Goal: Transaction & Acquisition: Download file/media

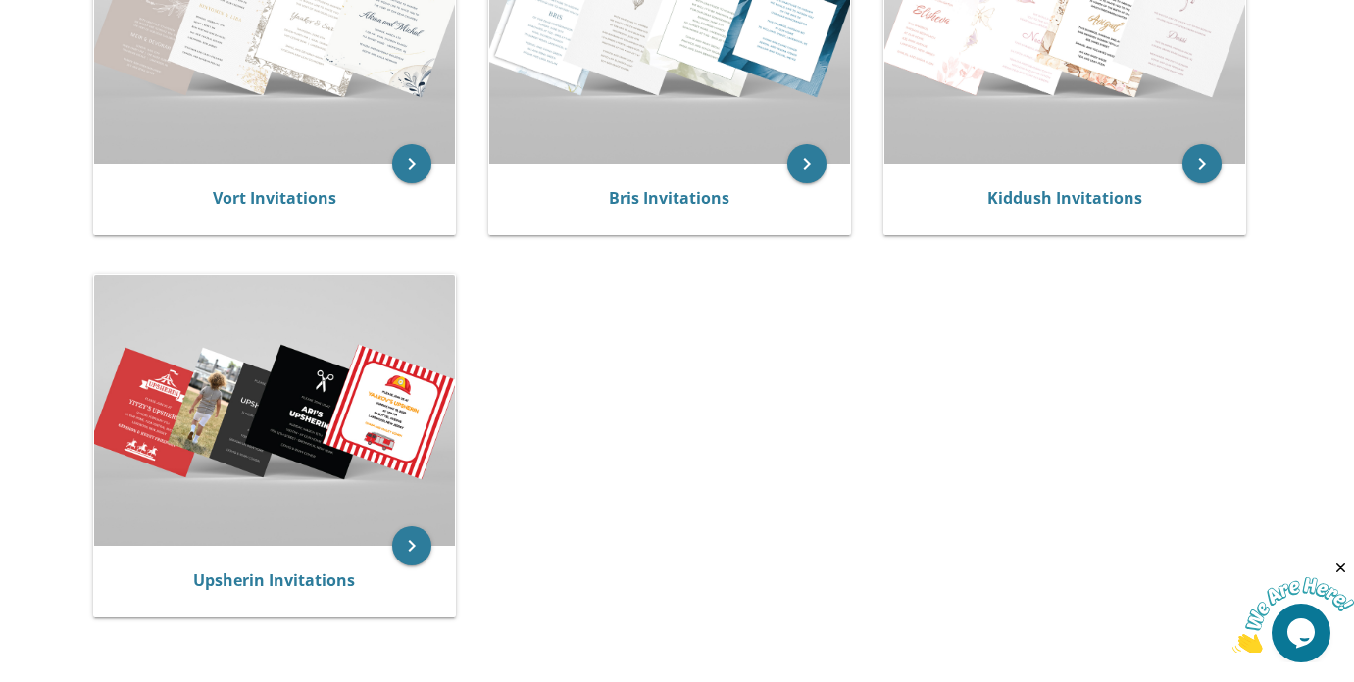
scroll to position [549, 0]
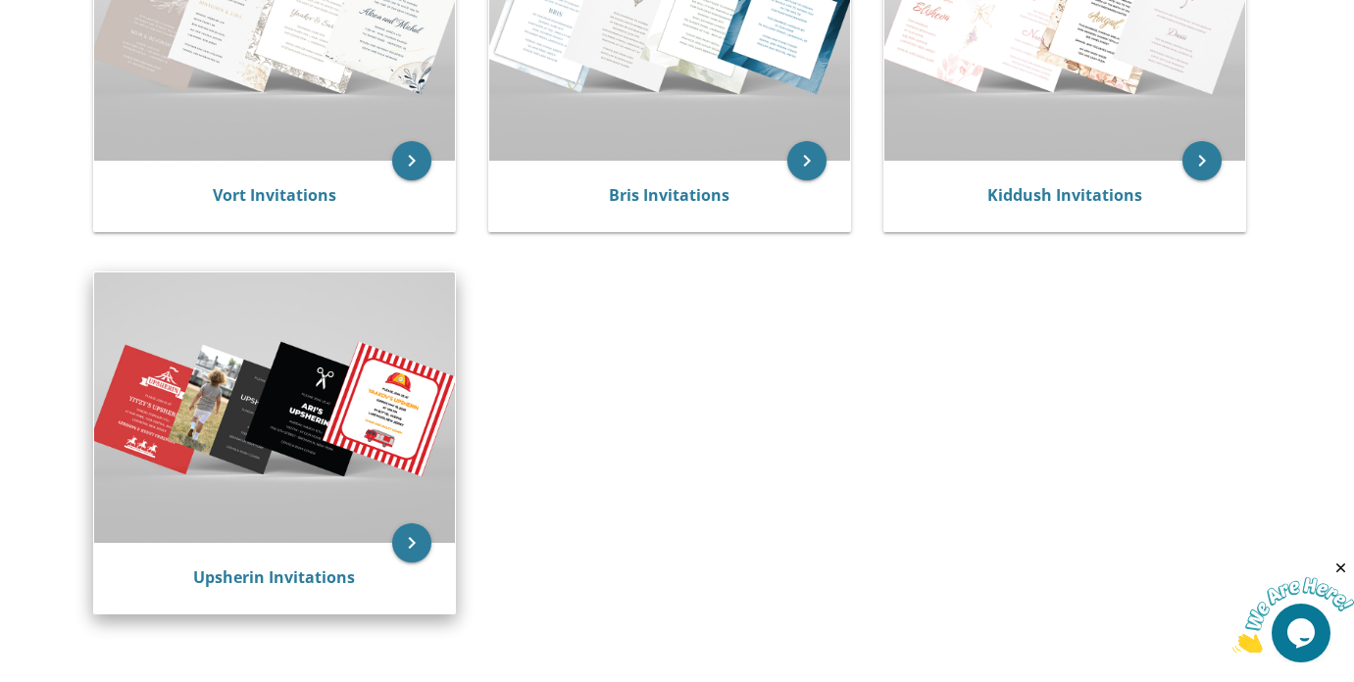
click at [233, 475] on img at bounding box center [274, 407] width 361 height 271
click at [229, 472] on img at bounding box center [274, 407] width 361 height 271
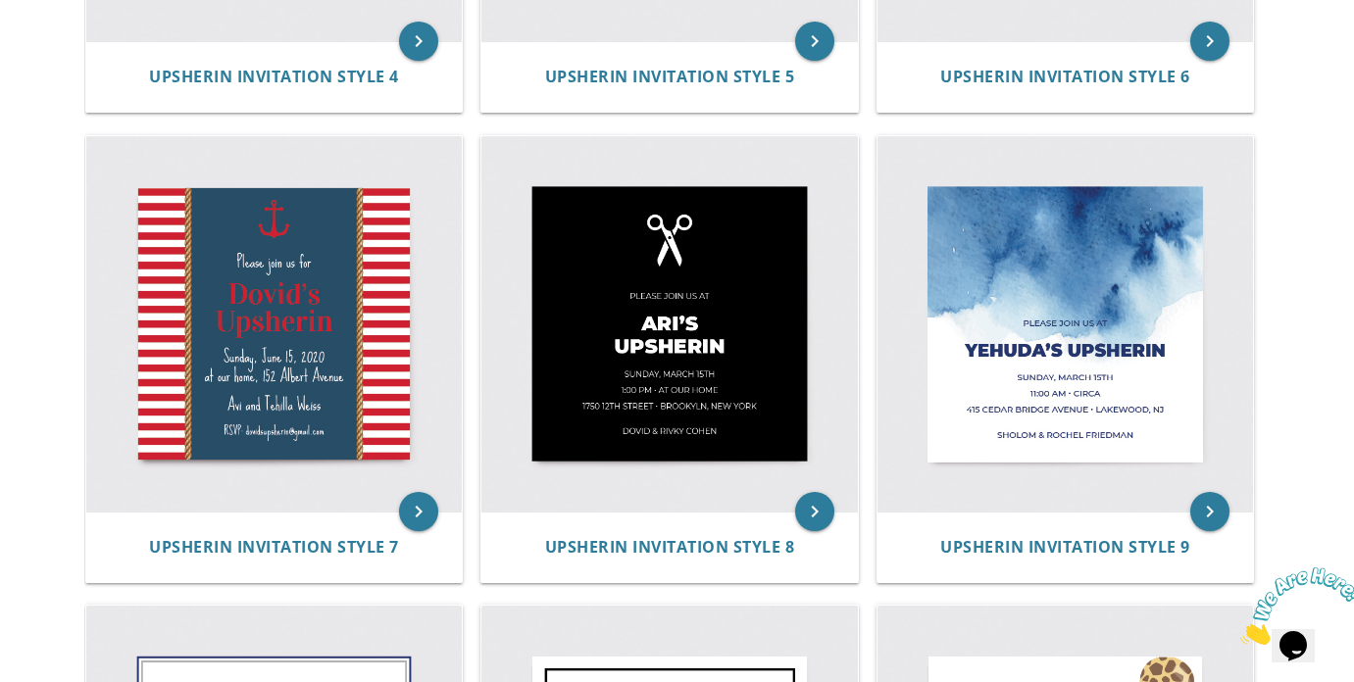
scroll to position [1255, 0]
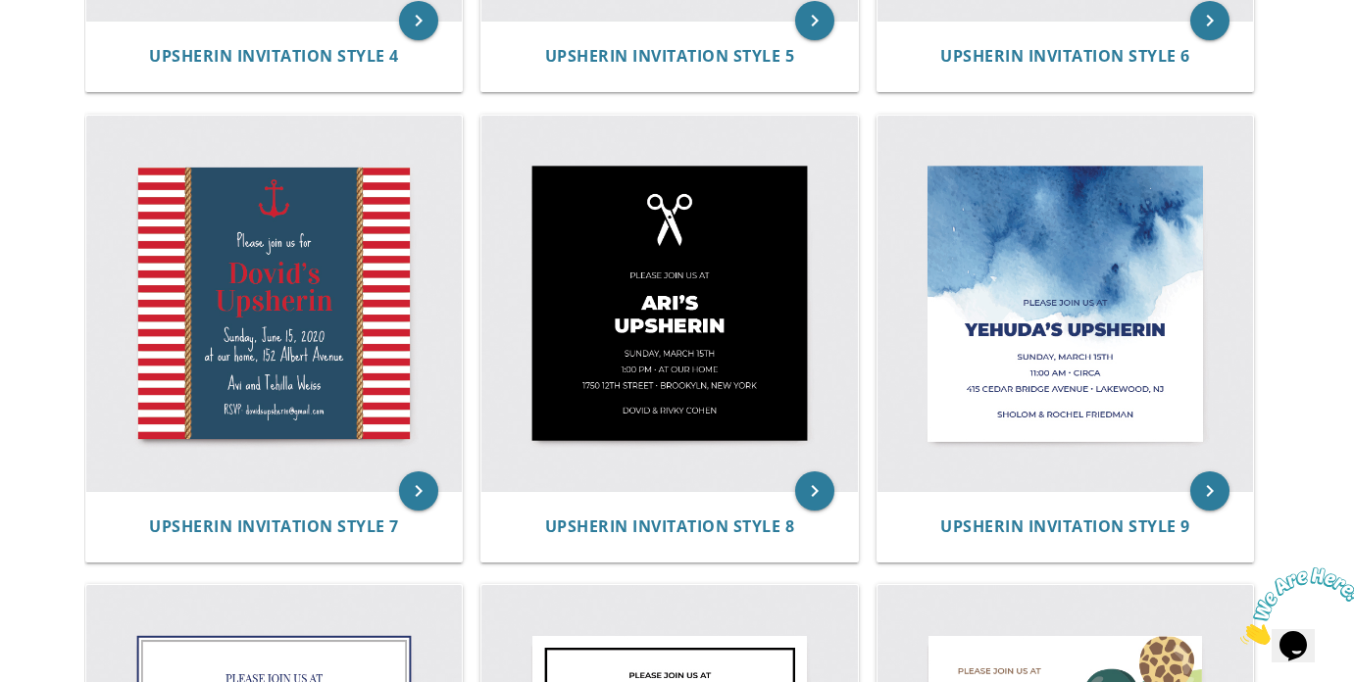
click at [229, 472] on img at bounding box center [273, 303] width 375 height 375
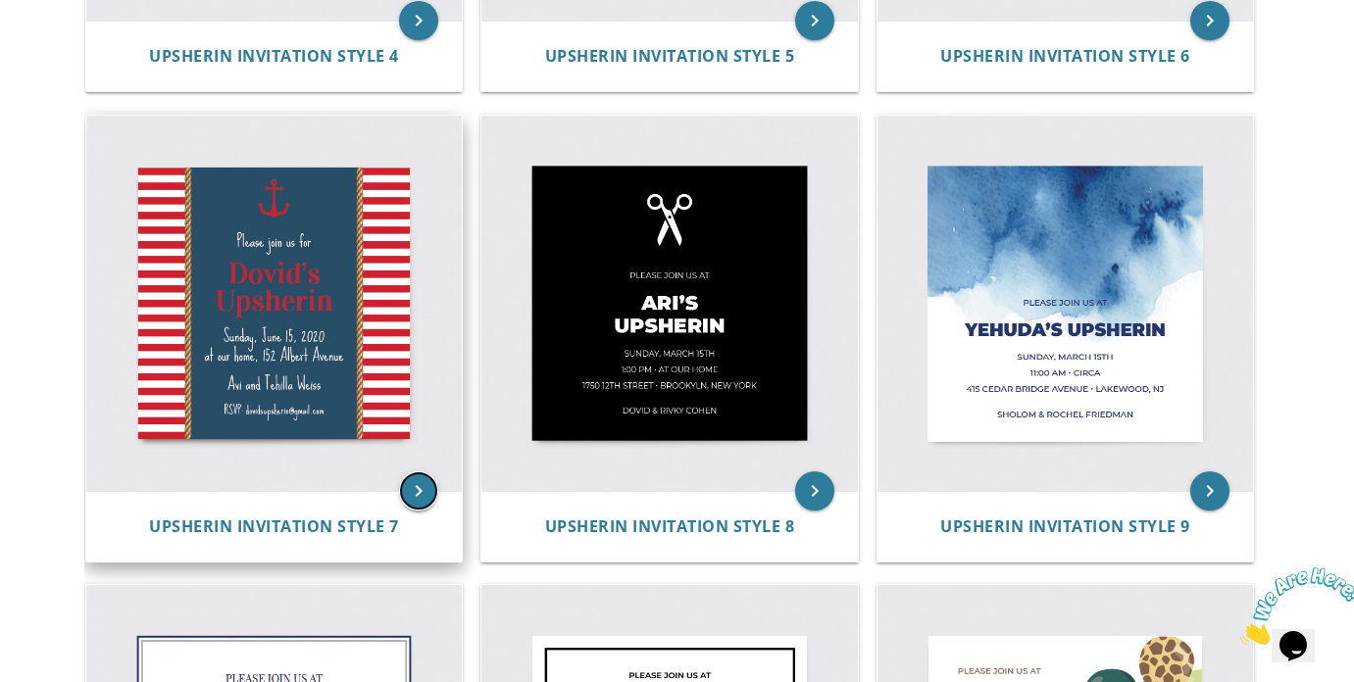
click at [415, 477] on icon "keyboard_arrow_right" at bounding box center [418, 490] width 39 height 39
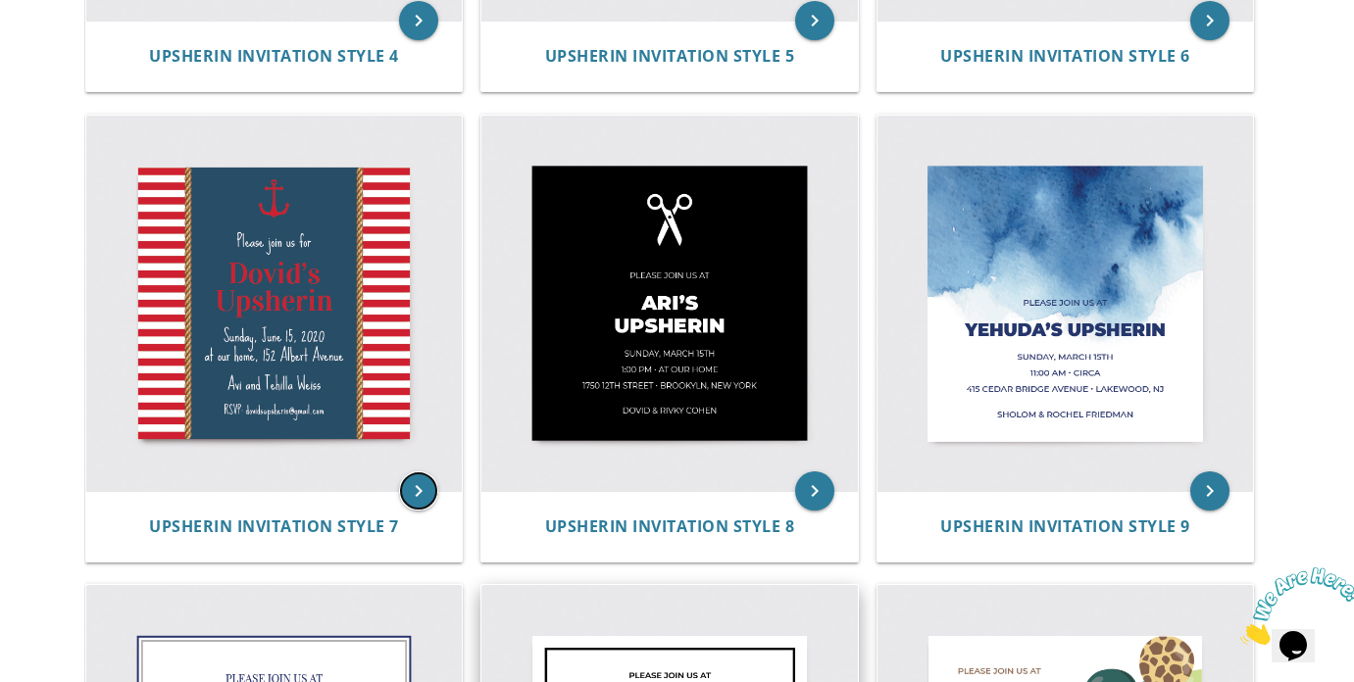
scroll to position [1294, 0]
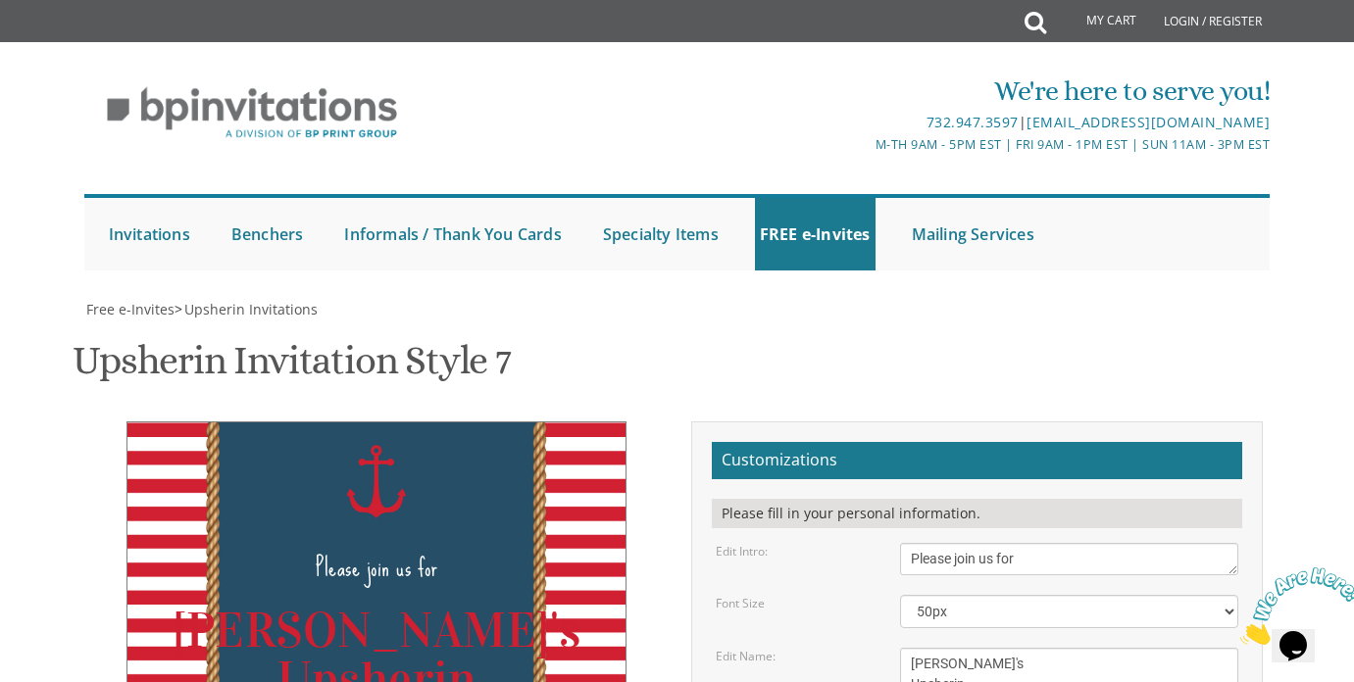
scroll to position [39, 0]
